Goal: Task Accomplishment & Management: Use online tool/utility

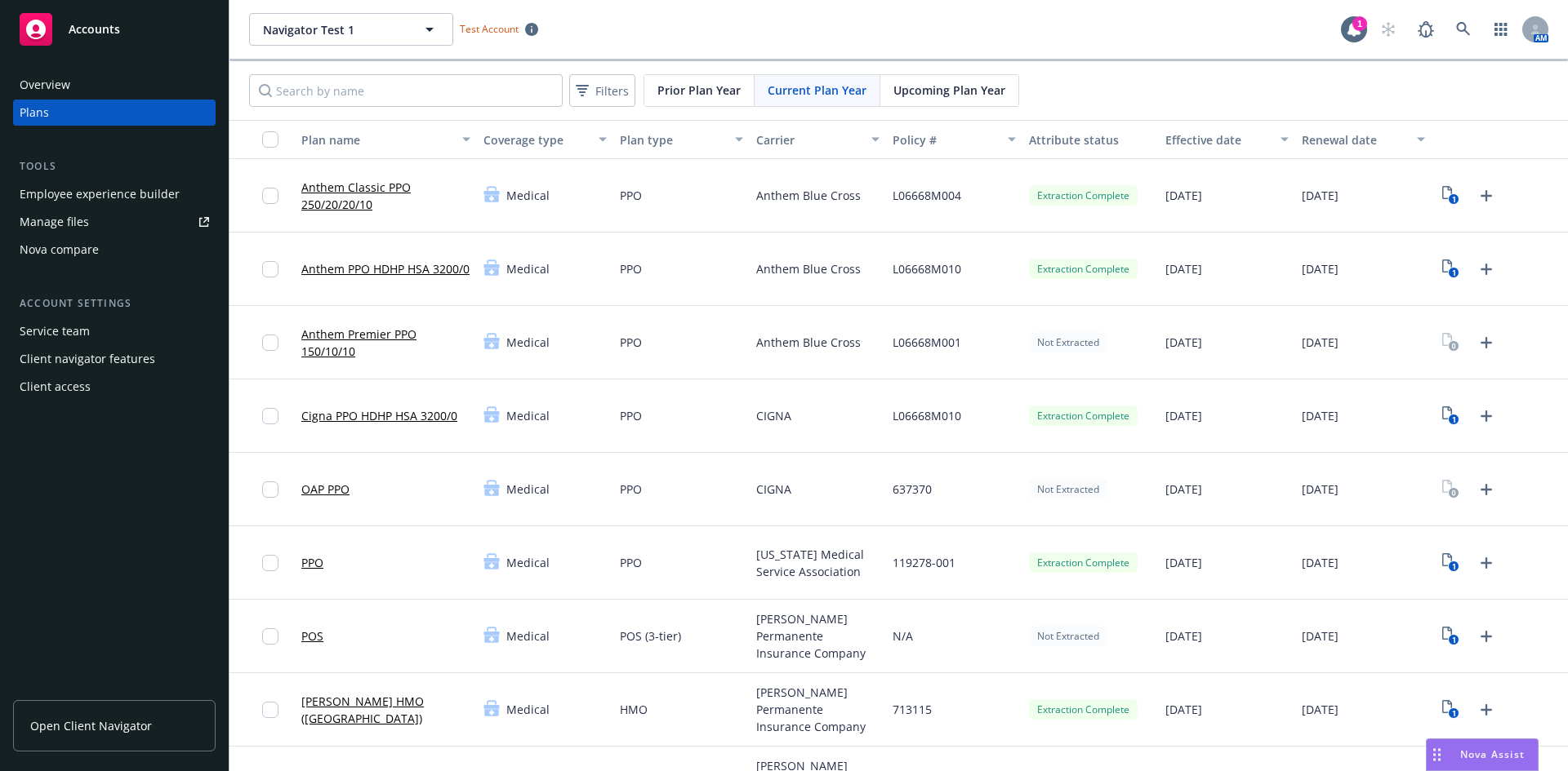
scroll to position [653, 0]
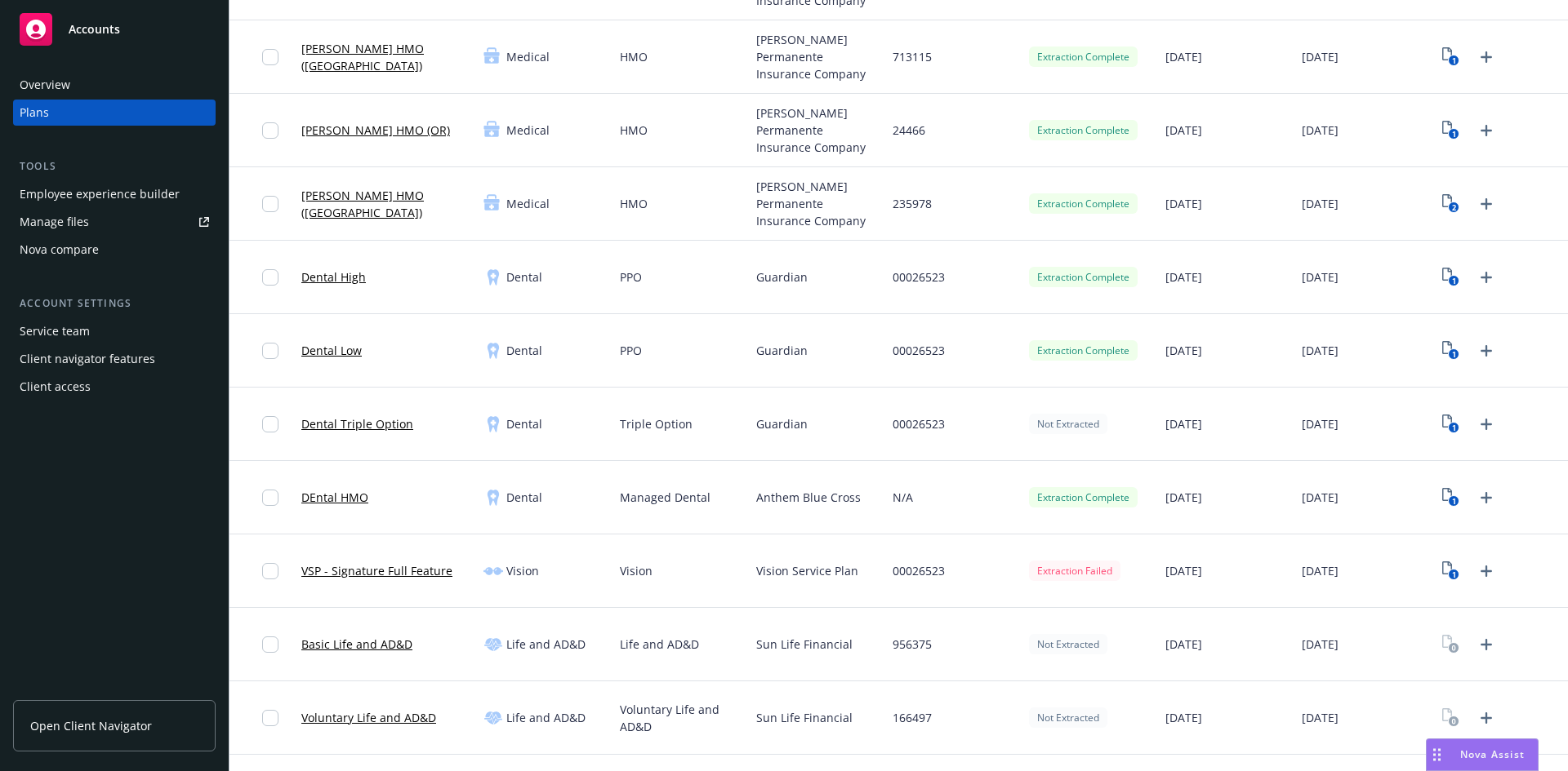
click at [363, 427] on link "Dental Triple Option" at bounding box center [357, 424] width 112 height 17
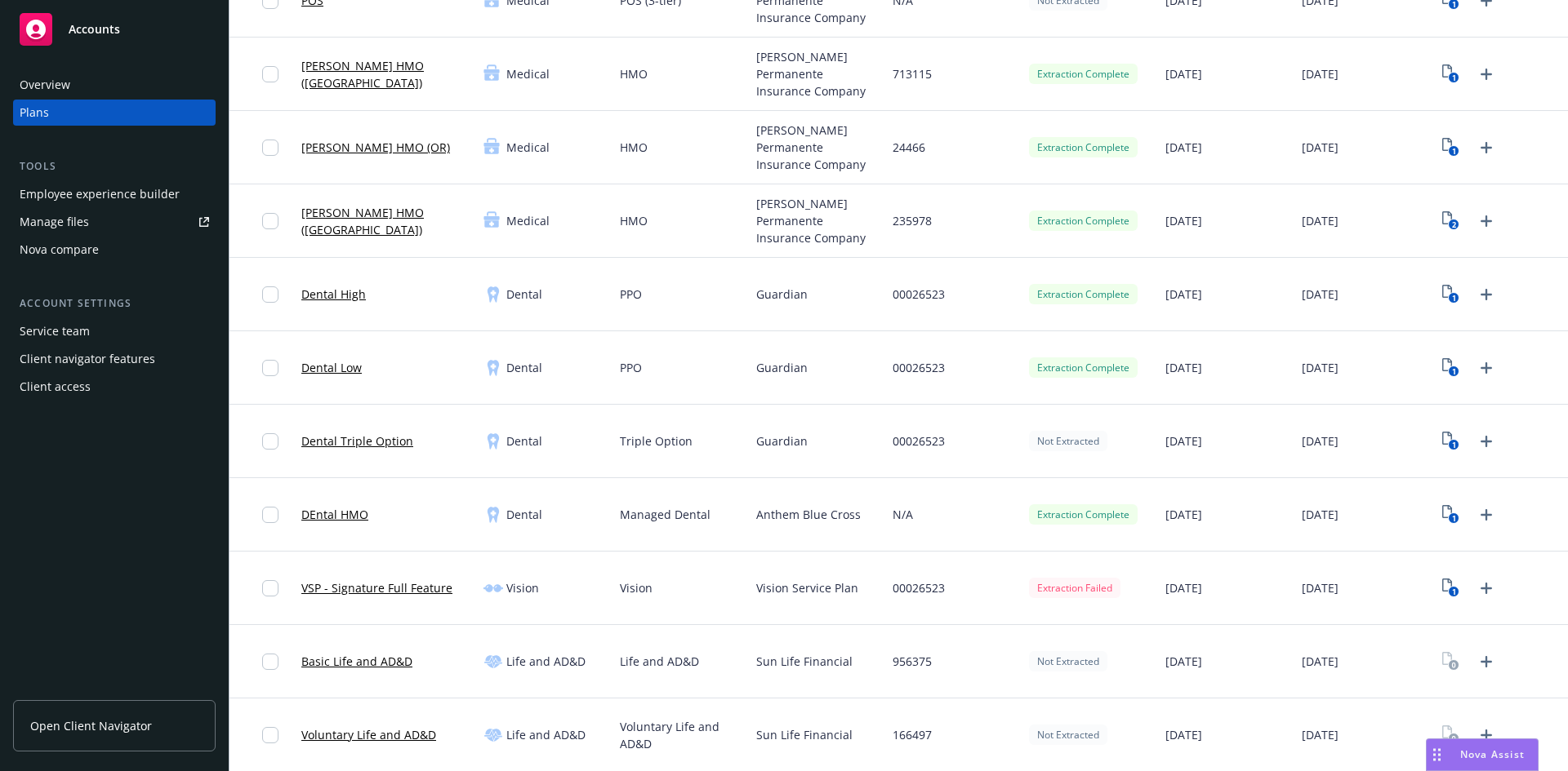
scroll to position [653, 0]
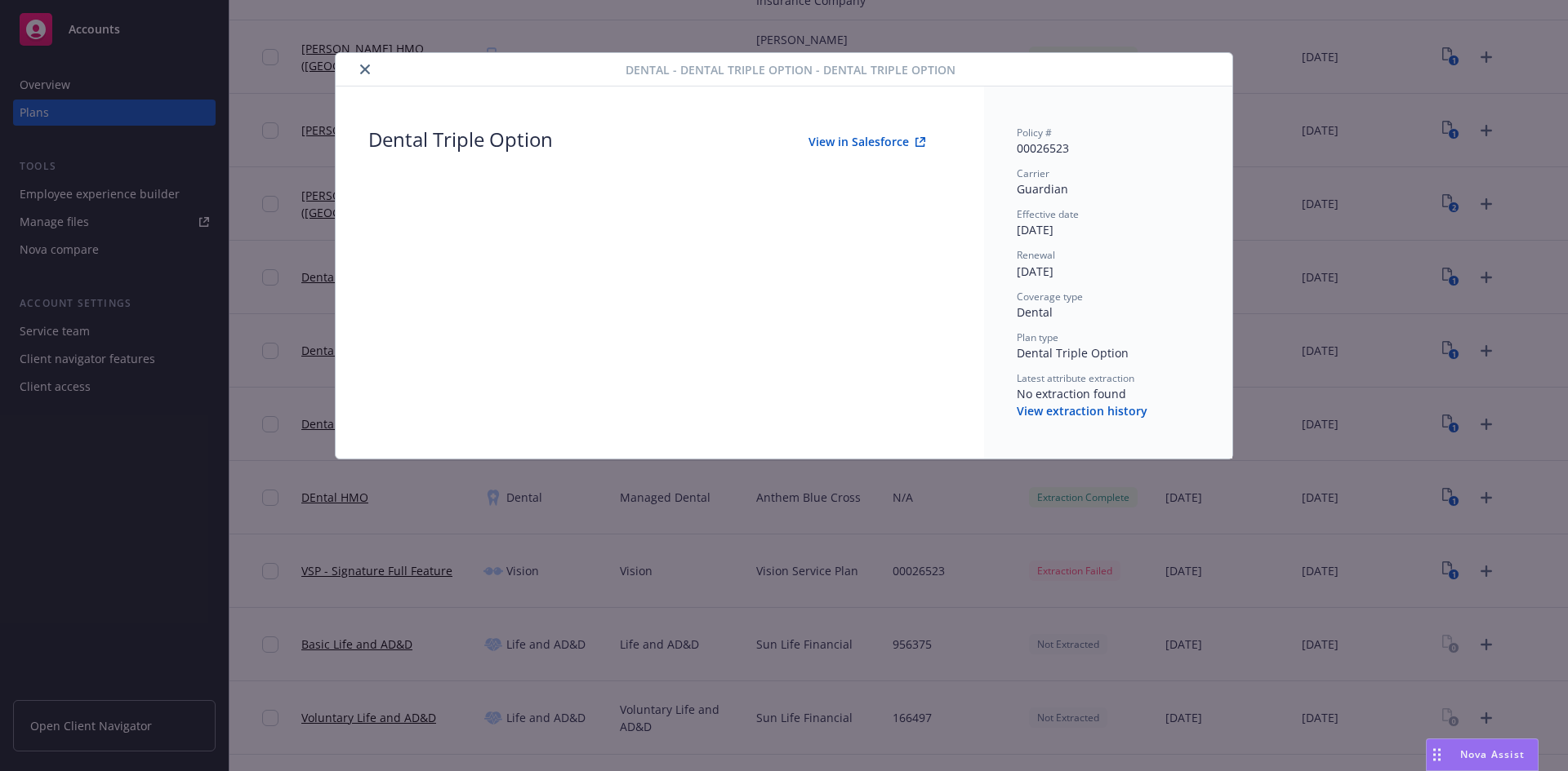
click at [1257, 71] on div "Dental - Dental Triple Option - Dental Triple Option Dental Triple Option View …" at bounding box center [784, 385] width 1568 height 771
click at [364, 72] on icon "close" at bounding box center [364, 69] width 10 height 10
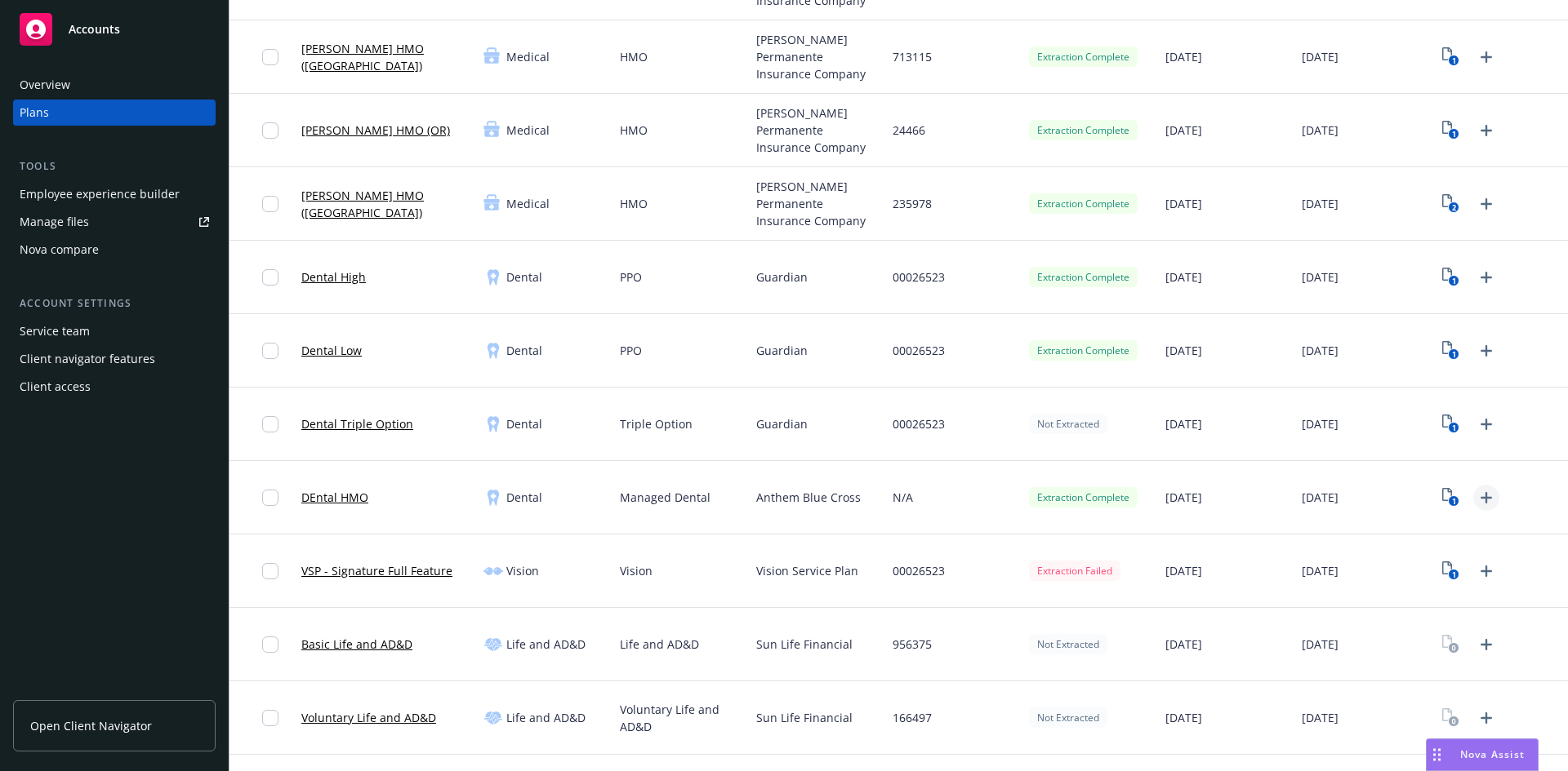
click at [1476, 499] on icon "Upload Plan Documents" at bounding box center [1486, 497] width 19 height 19
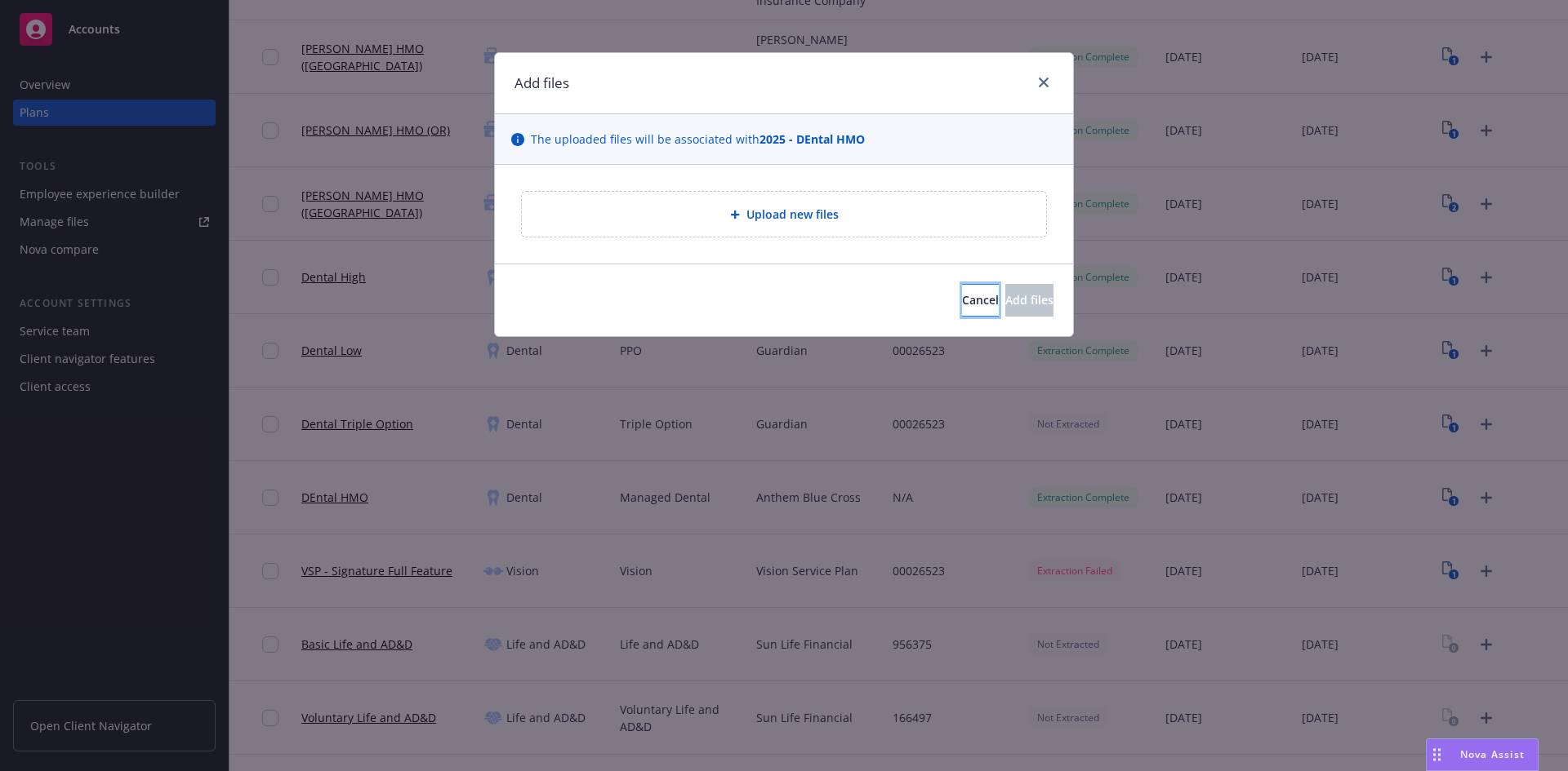
click at [962, 294] on span "Cancel" at bounding box center [981, 300] width 37 height 16
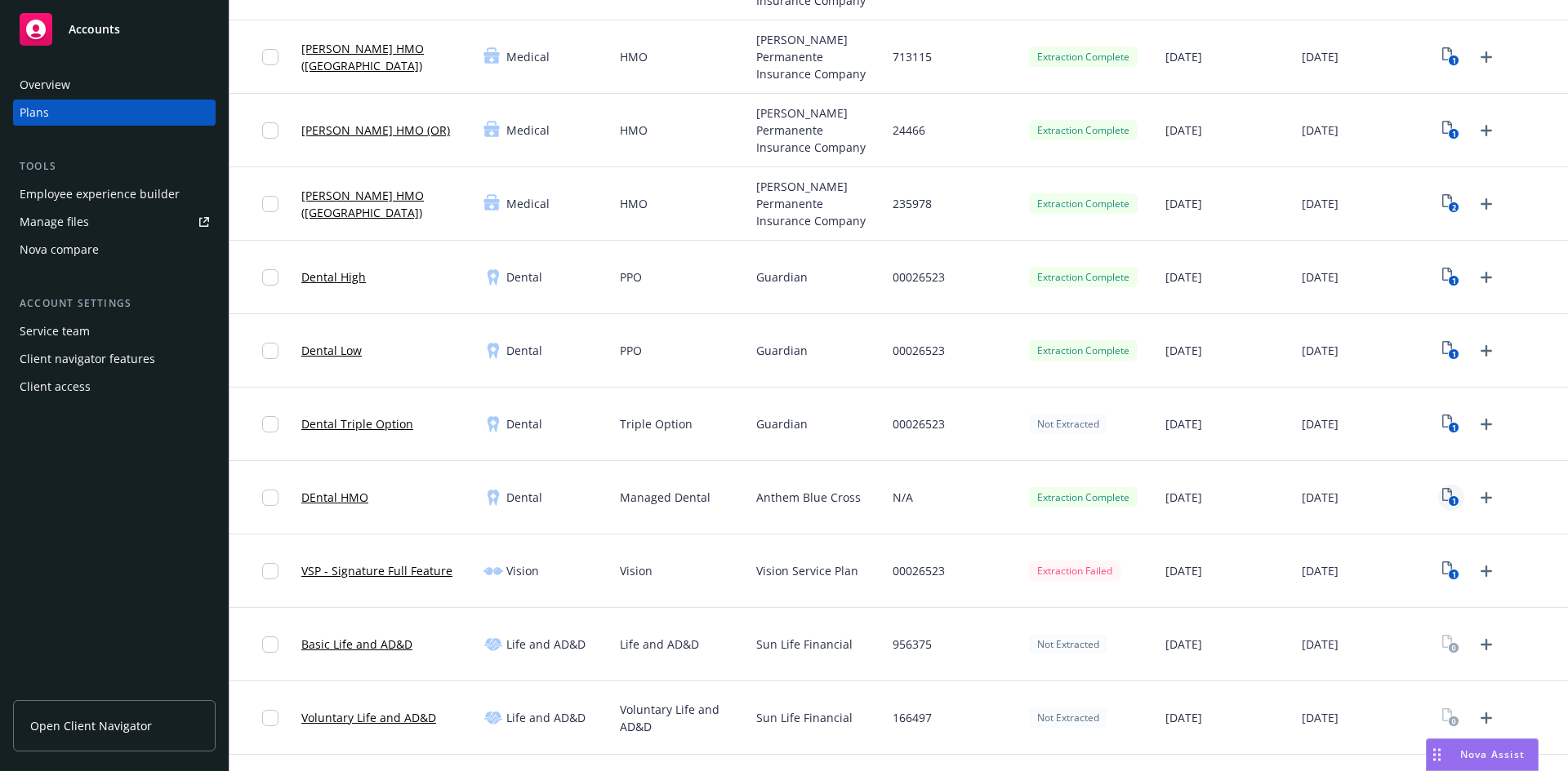
click at [1442, 491] on icon "1" at bounding box center [1451, 497] width 17 height 19
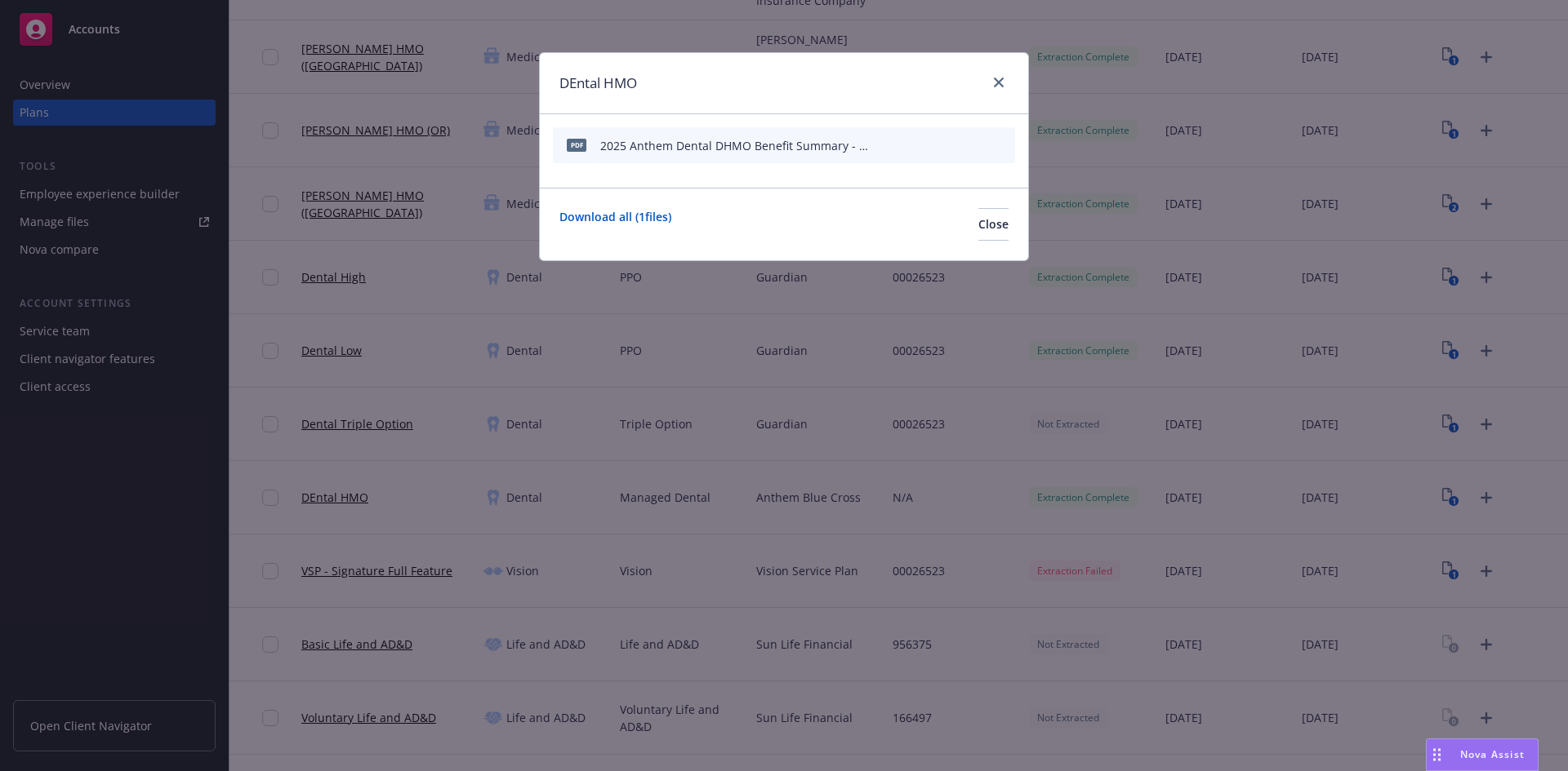
click at [918, 145] on icon "start extraction" at bounding box center [917, 145] width 19 height 19
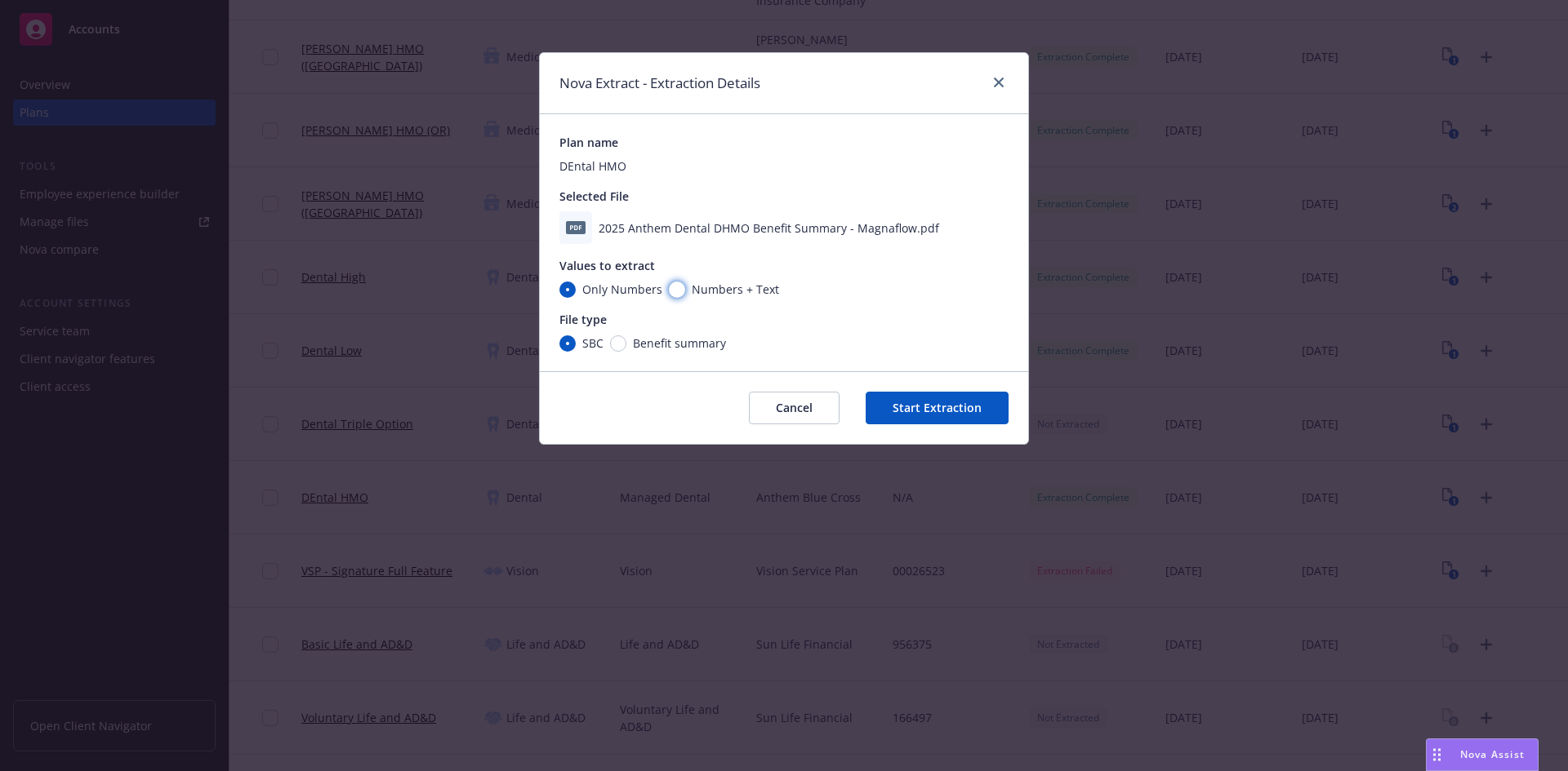
click at [680, 291] on input "Numbers + Text" at bounding box center [676, 289] width 17 height 17
radio input "true"
click at [620, 350] on input "Benefit summary" at bounding box center [618, 343] width 17 height 17
radio input "true"
click at [923, 404] on button "Start Extraction" at bounding box center [937, 408] width 143 height 32
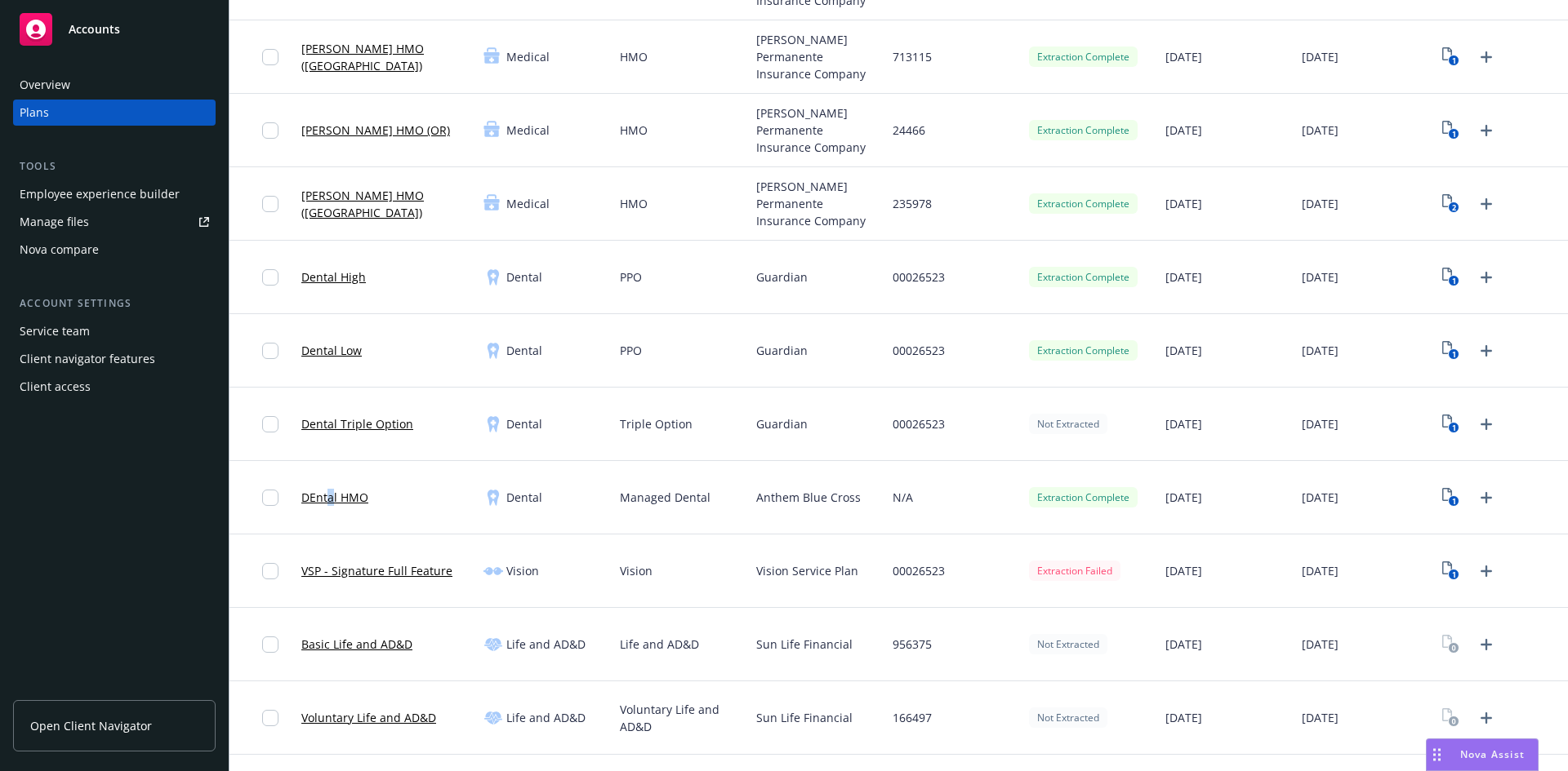
click at [329, 501] on link "DEntal HMO" at bounding box center [335, 497] width 67 height 17
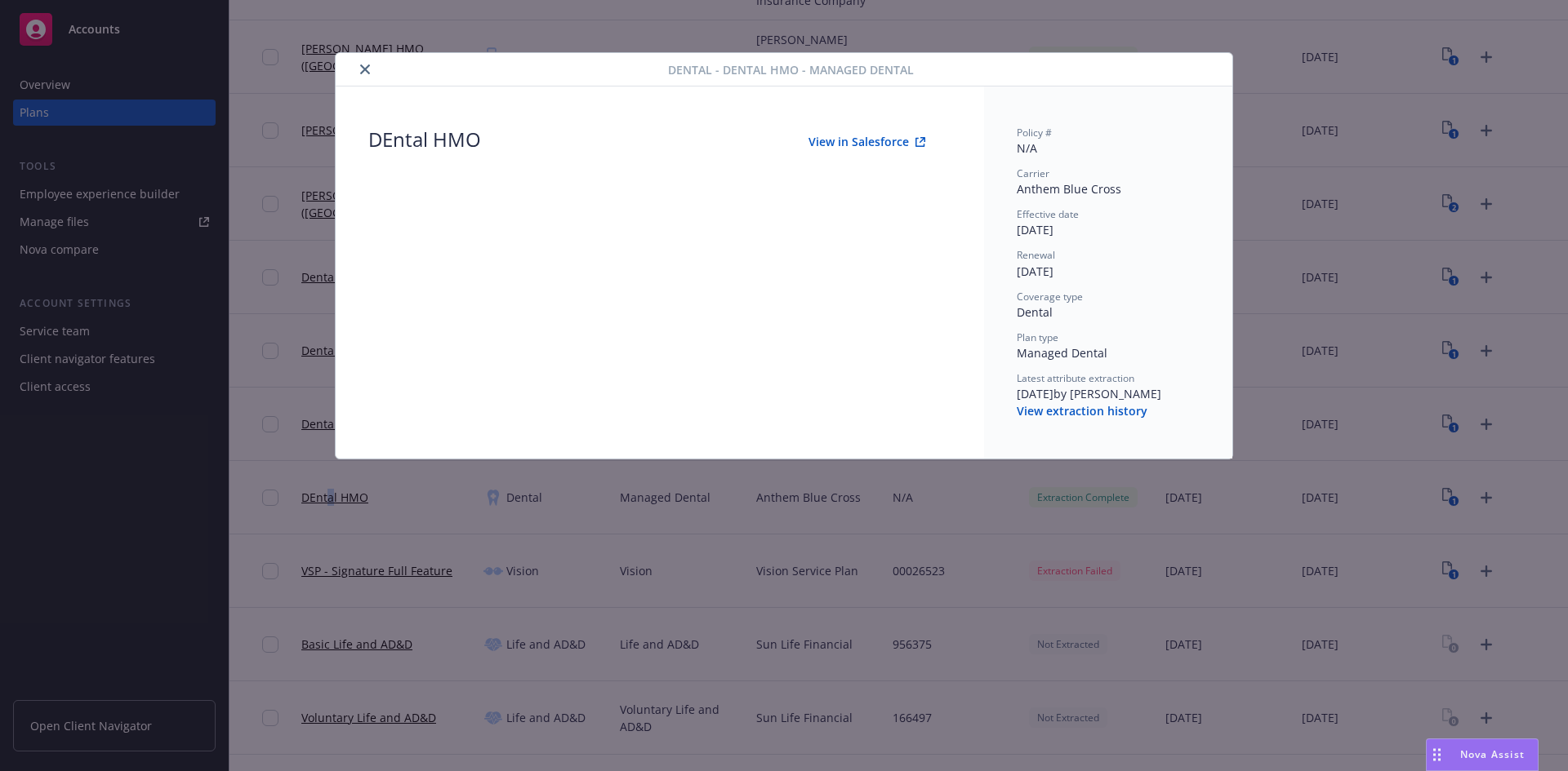
click at [860, 143] on button "View in Salesforce" at bounding box center [867, 141] width 169 height 32
click at [1280, 79] on div "Dental - DEntal HMO - Managed Dental DEntal HMO View in Salesforce Policy # N/A…" at bounding box center [784, 385] width 1568 height 771
